Goal: Task Accomplishment & Management: Manage account settings

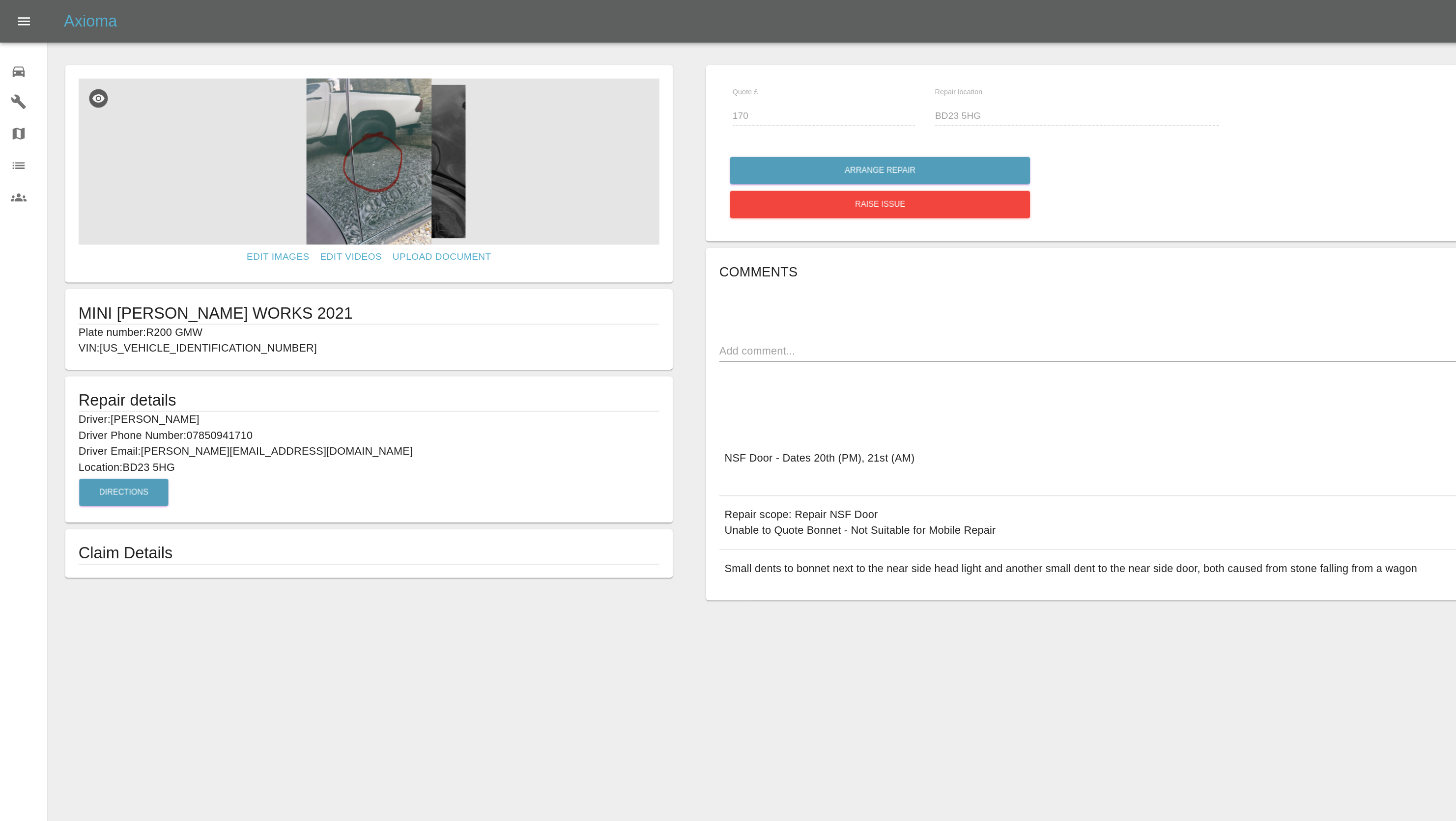
click at [17, 19] on icon "Open drawer" at bounding box center [18, 16] width 12 height 12
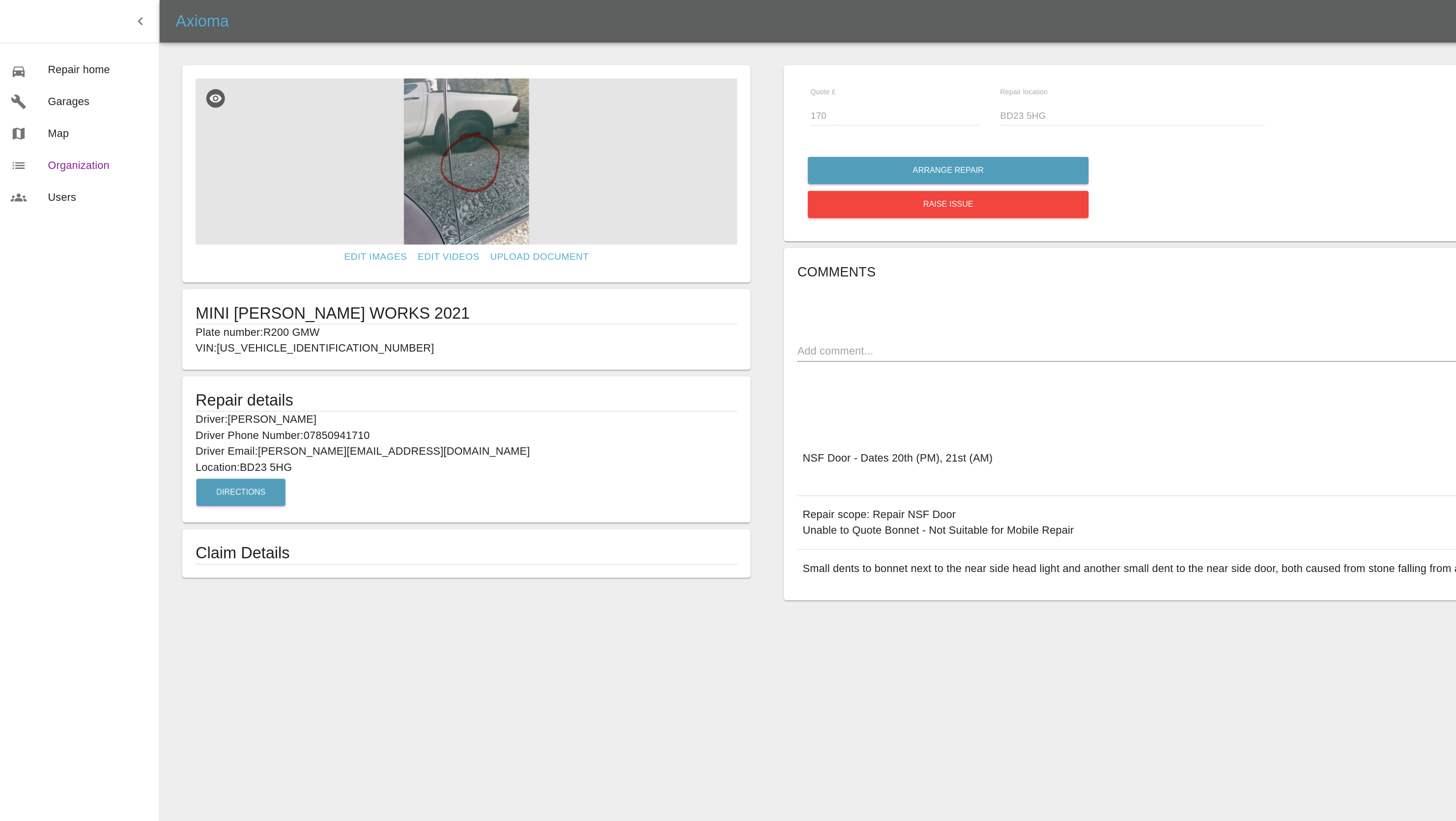
click at [58, 122] on span "Organization" at bounding box center [72, 122] width 74 height 12
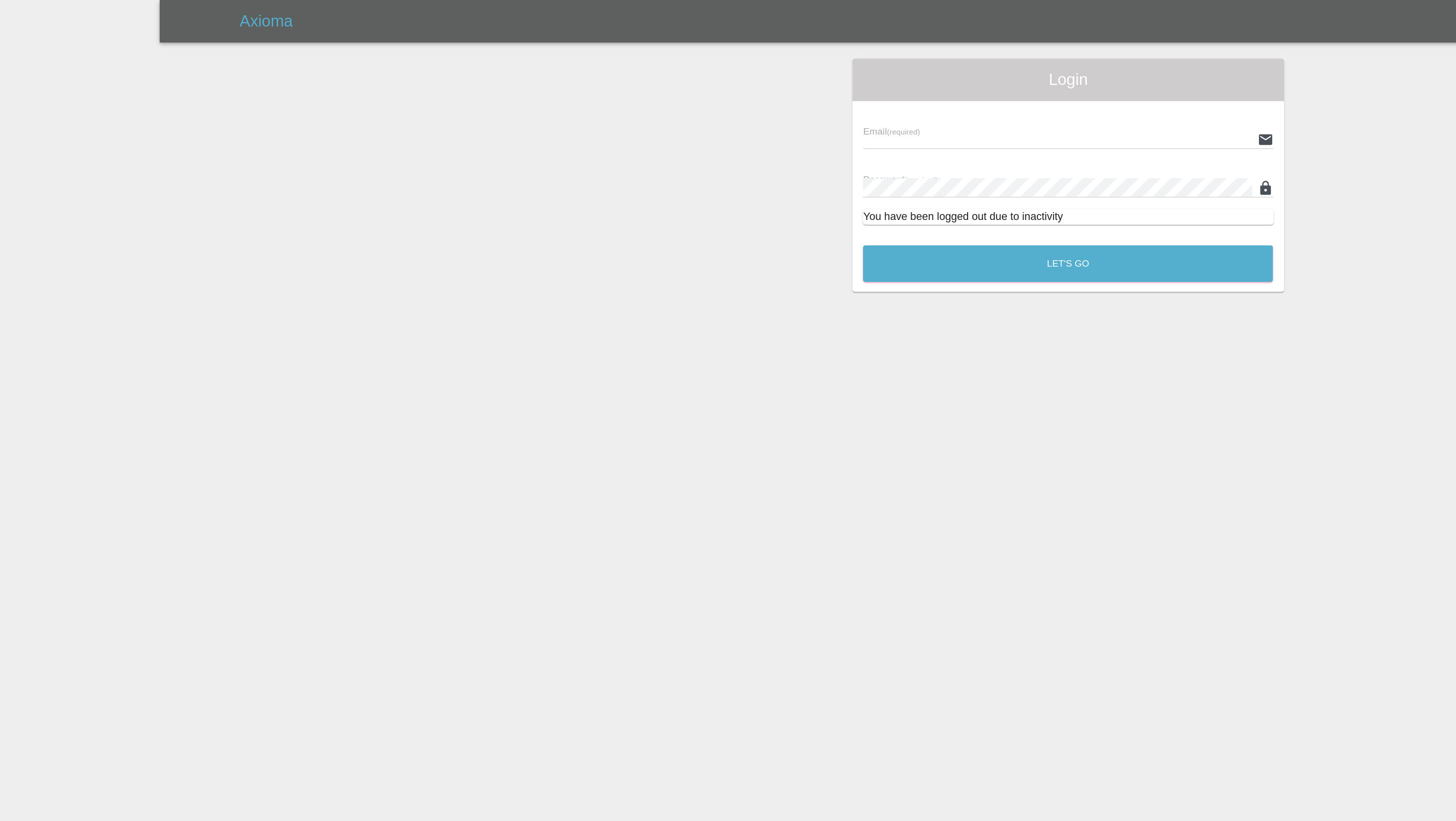
type input "[PERSON_NAME][EMAIL_ADDRESS][PERSON_NAME][DOMAIN_NAME]"
click at [825, 199] on button "Let's Go" at bounding box center [789, 195] width 303 height 27
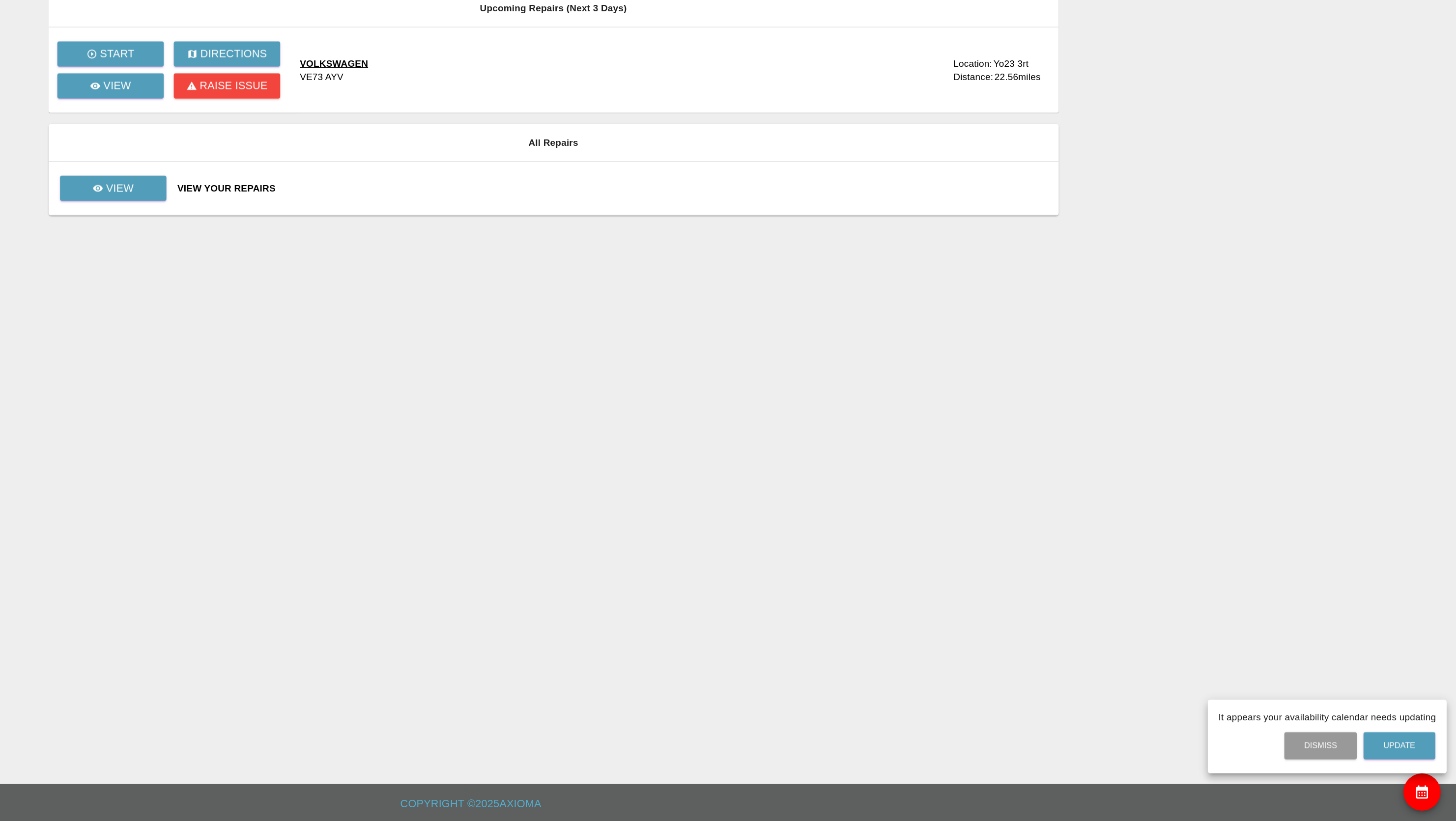
click at [430, 267] on div at bounding box center [728, 410] width 1456 height 821
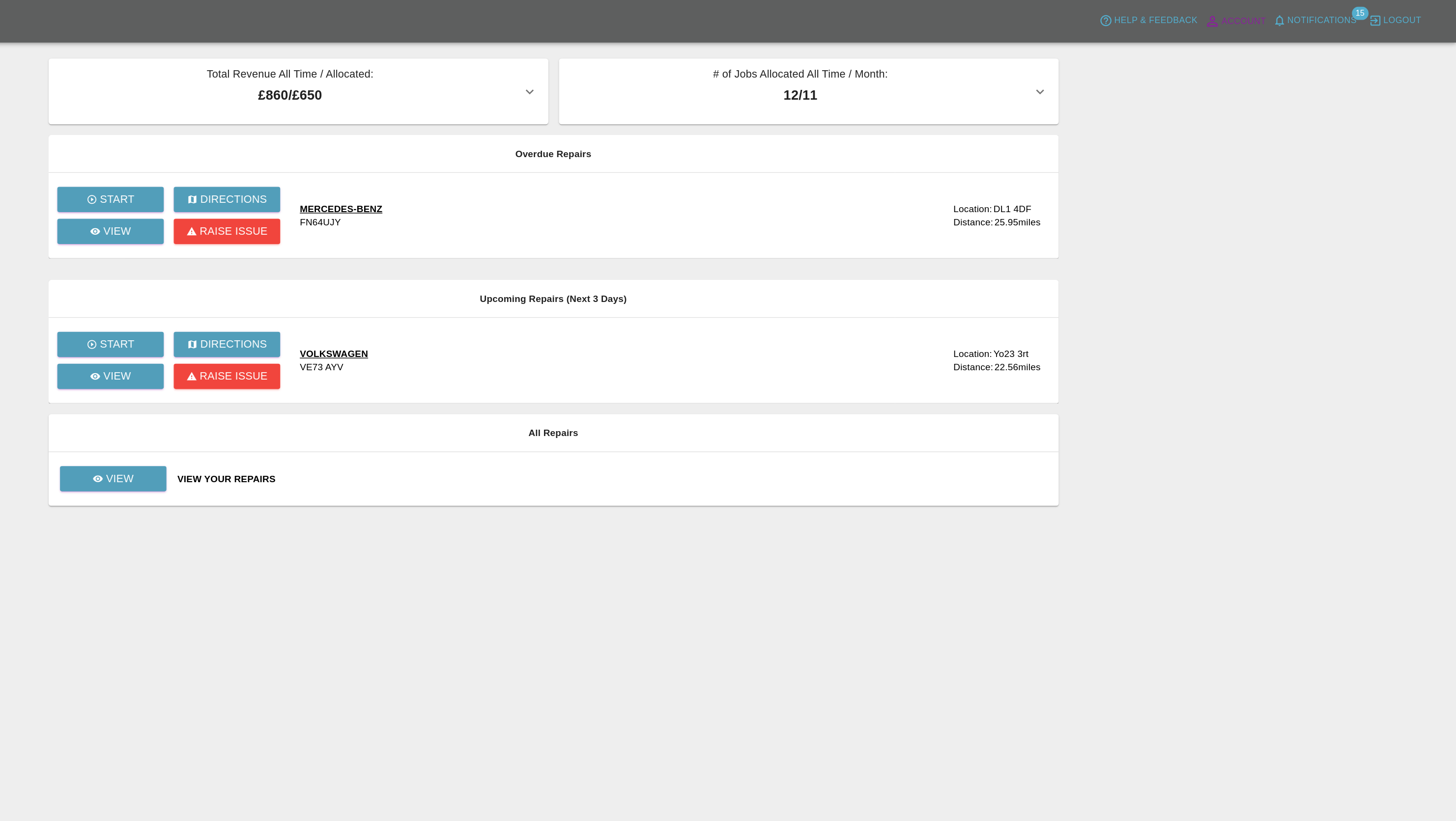
click at [1299, 11] on span "Account" at bounding box center [1299, 15] width 33 height 11
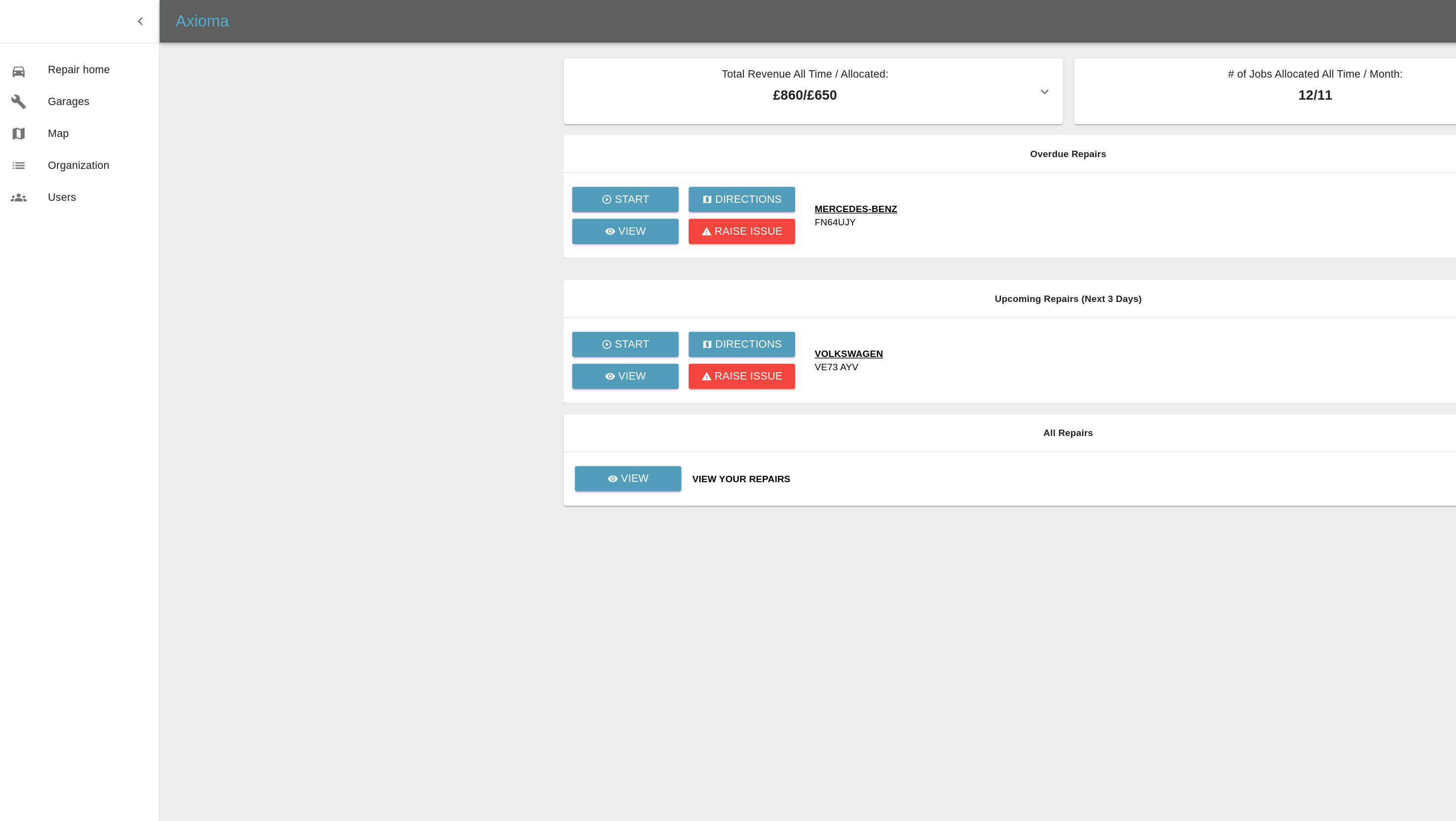
click at [431, 292] on div at bounding box center [728, 410] width 1456 height 821
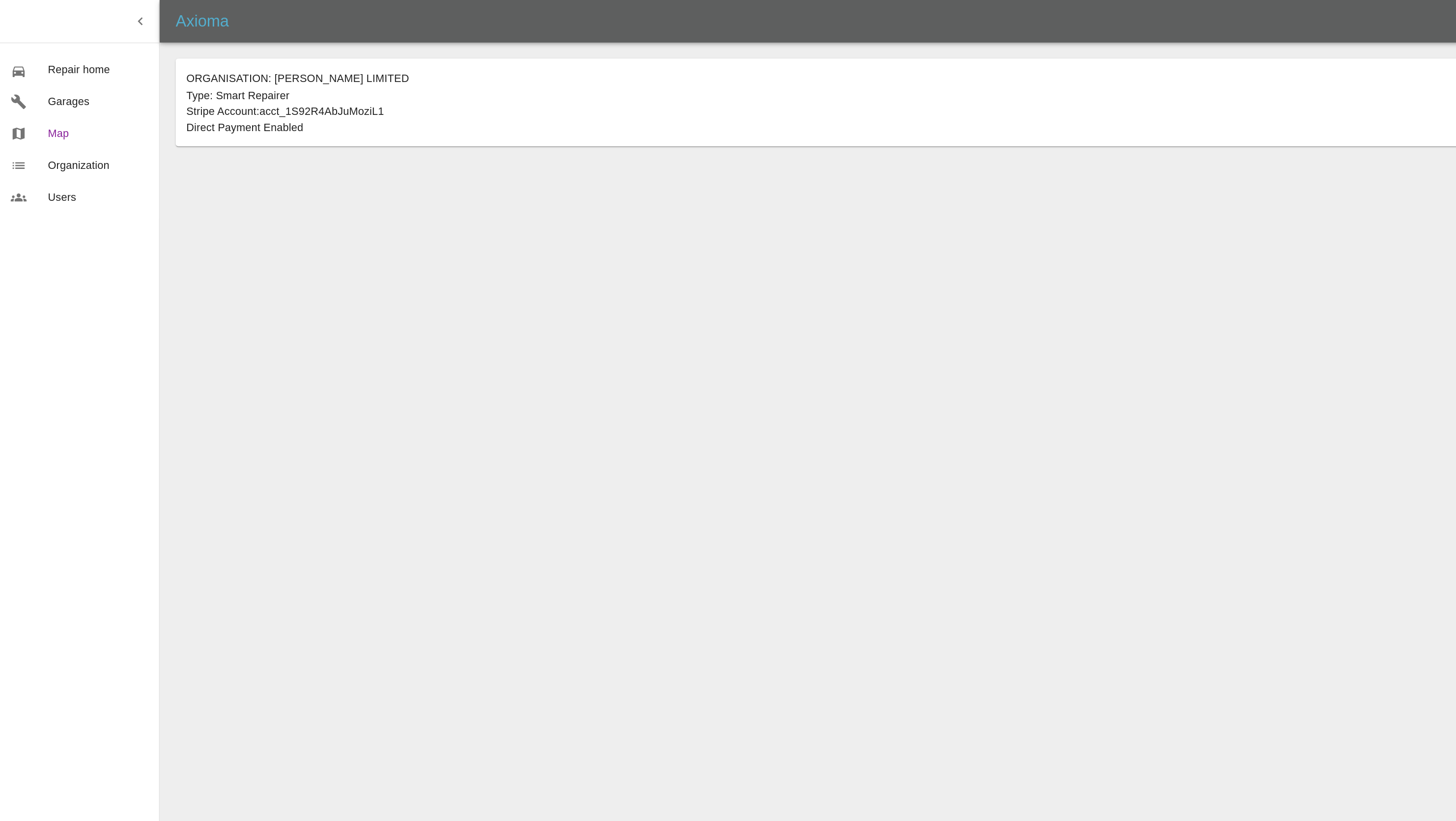
click at [53, 99] on span "Map" at bounding box center [72, 99] width 74 height 12
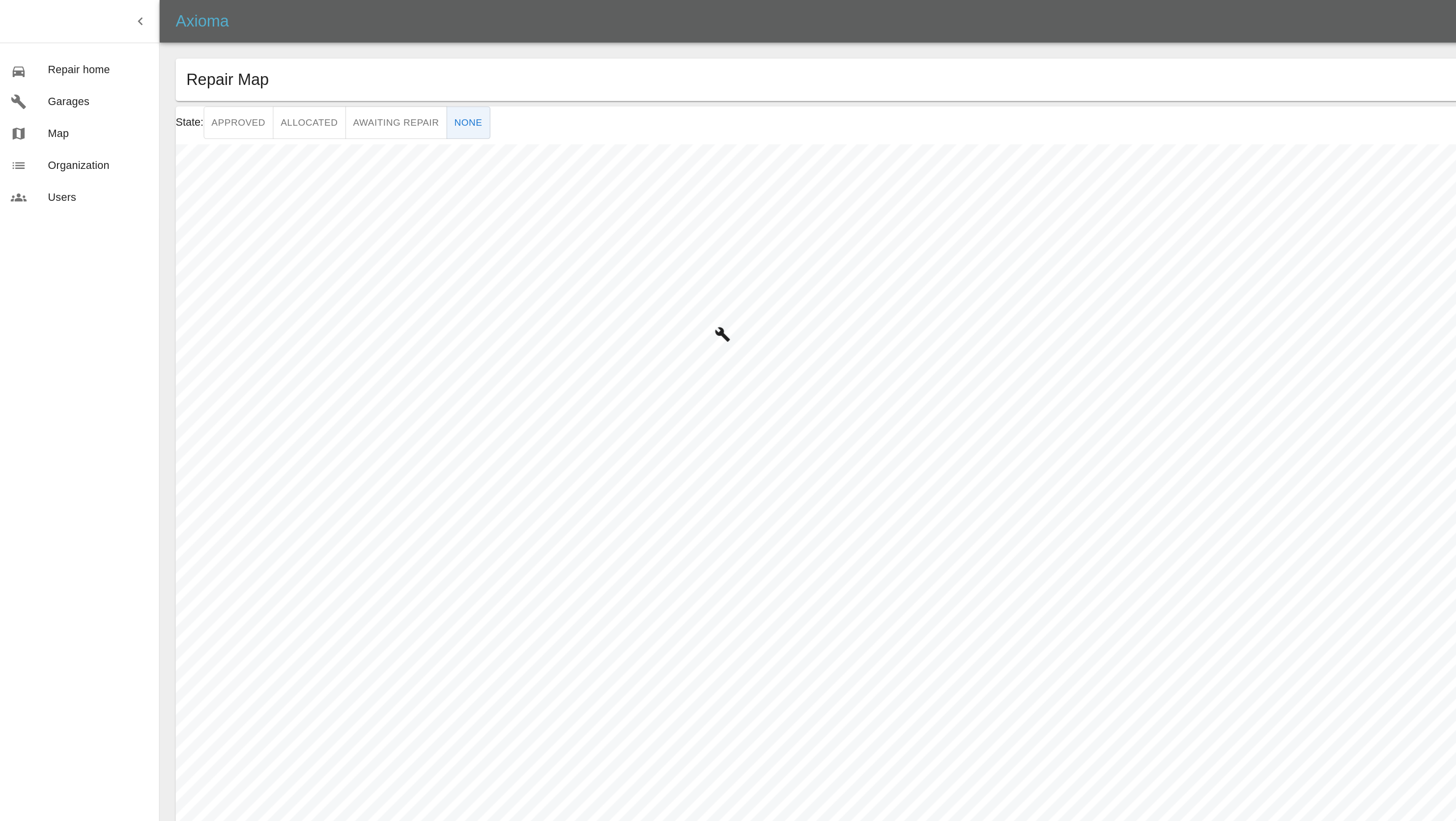
click at [105, 15] on icon "button" at bounding box center [104, 16] width 12 height 12
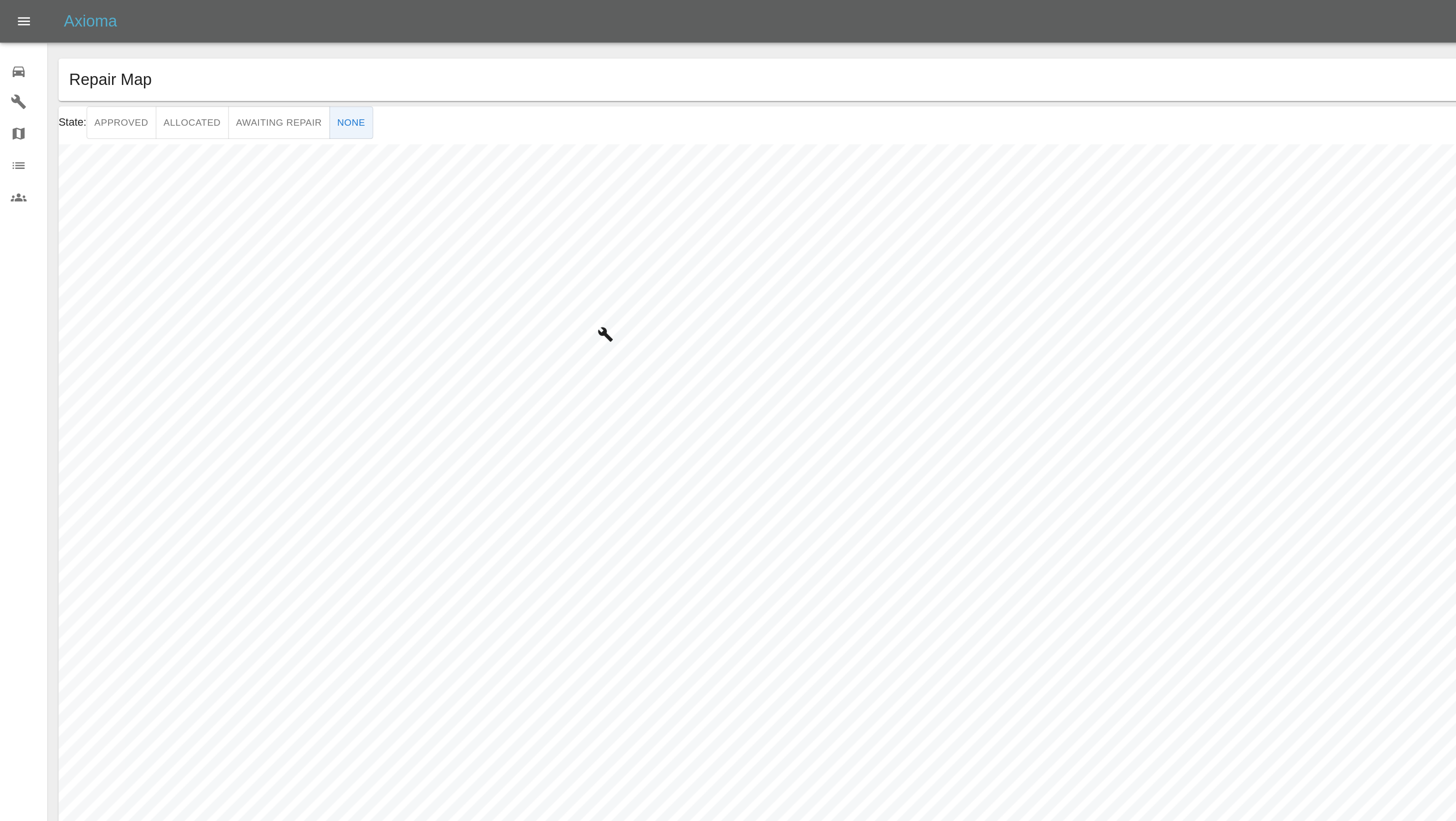
click at [18, 18] on icon "Open drawer" at bounding box center [17, 16] width 9 height 6
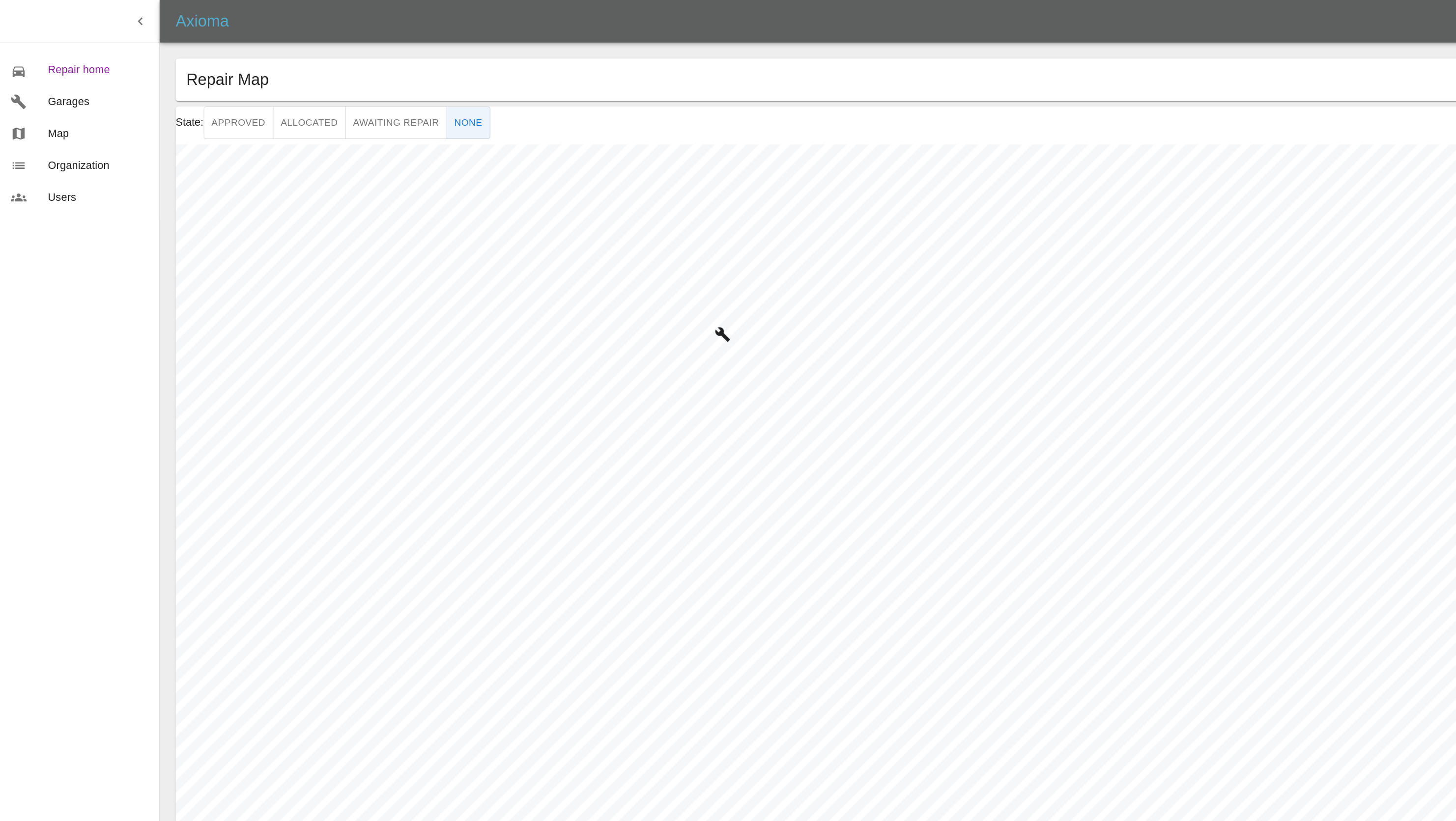
click at [45, 52] on span "Repair home" at bounding box center [72, 51] width 74 height 12
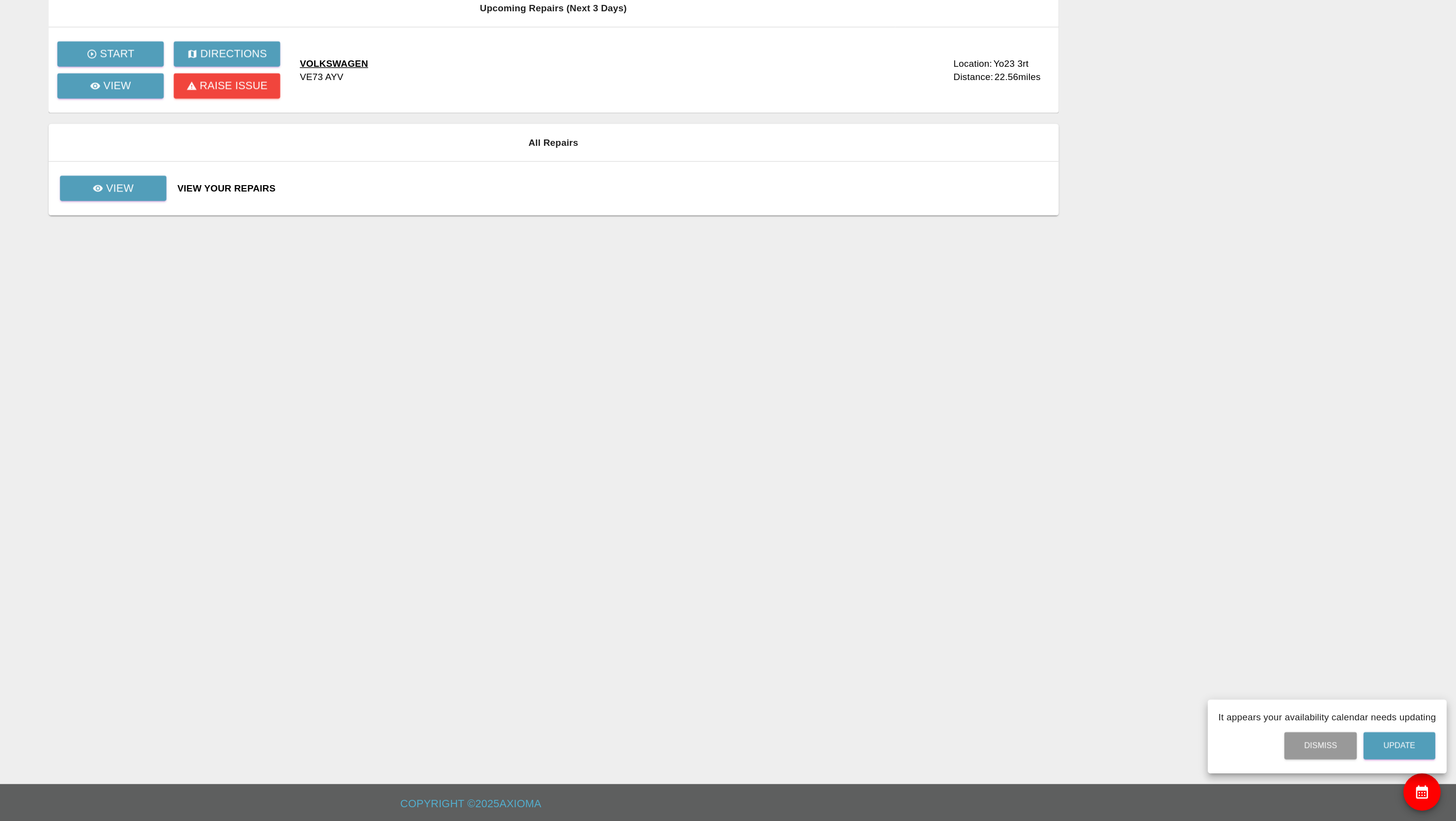
drag, startPoint x: 1441, startPoint y: 100, endPoint x: 1433, endPoint y: 433, distance: 333.1
click at [1433, 433] on div at bounding box center [728, 410] width 1456 height 821
click at [1433, 795] on icon "availability" at bounding box center [1430, 800] width 9 height 10
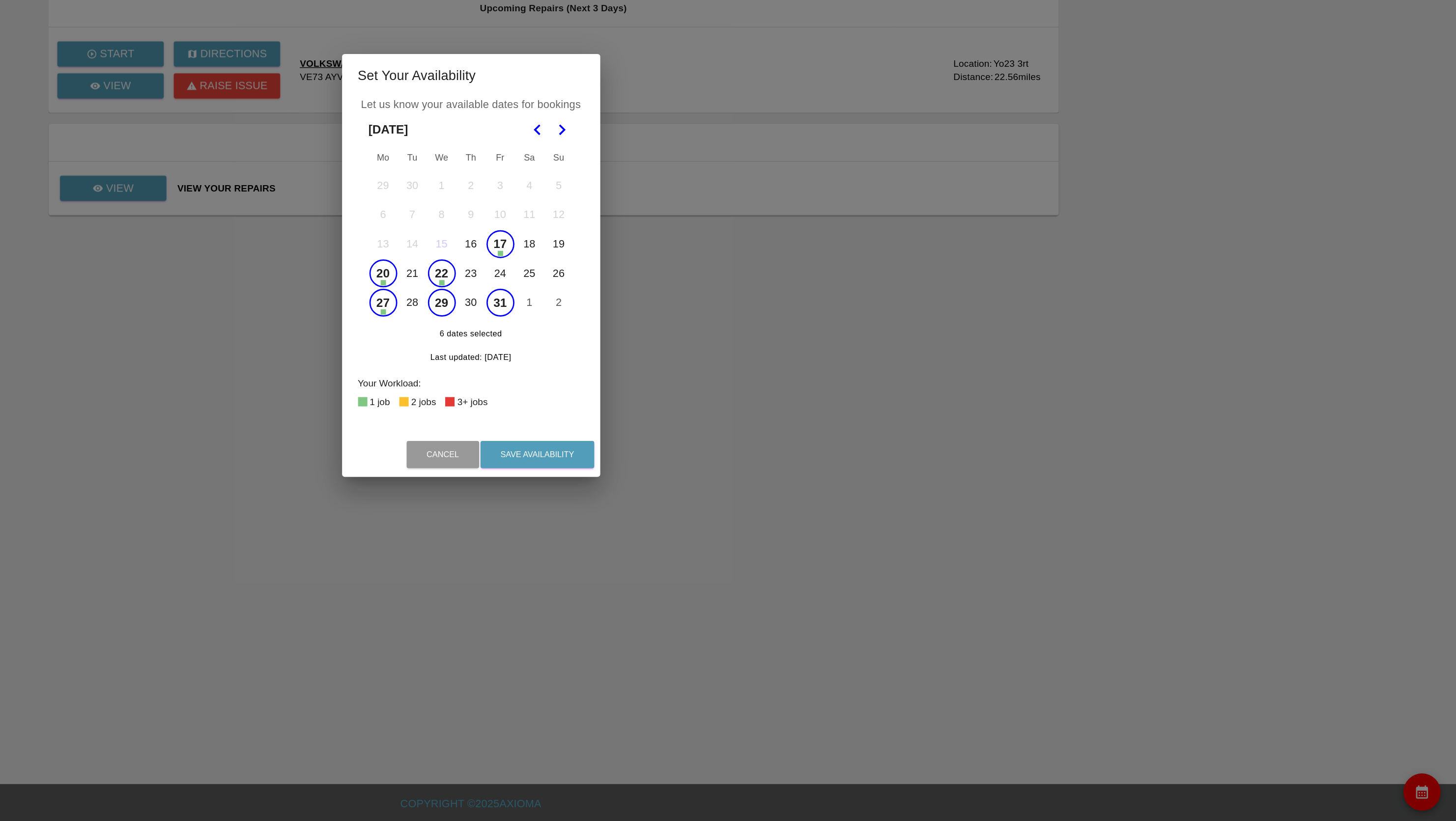
click at [796, 307] on icon "Go to the Next Month" at bounding box center [795, 311] width 12 height 12
